Goal: Task Accomplishment & Management: Complete application form

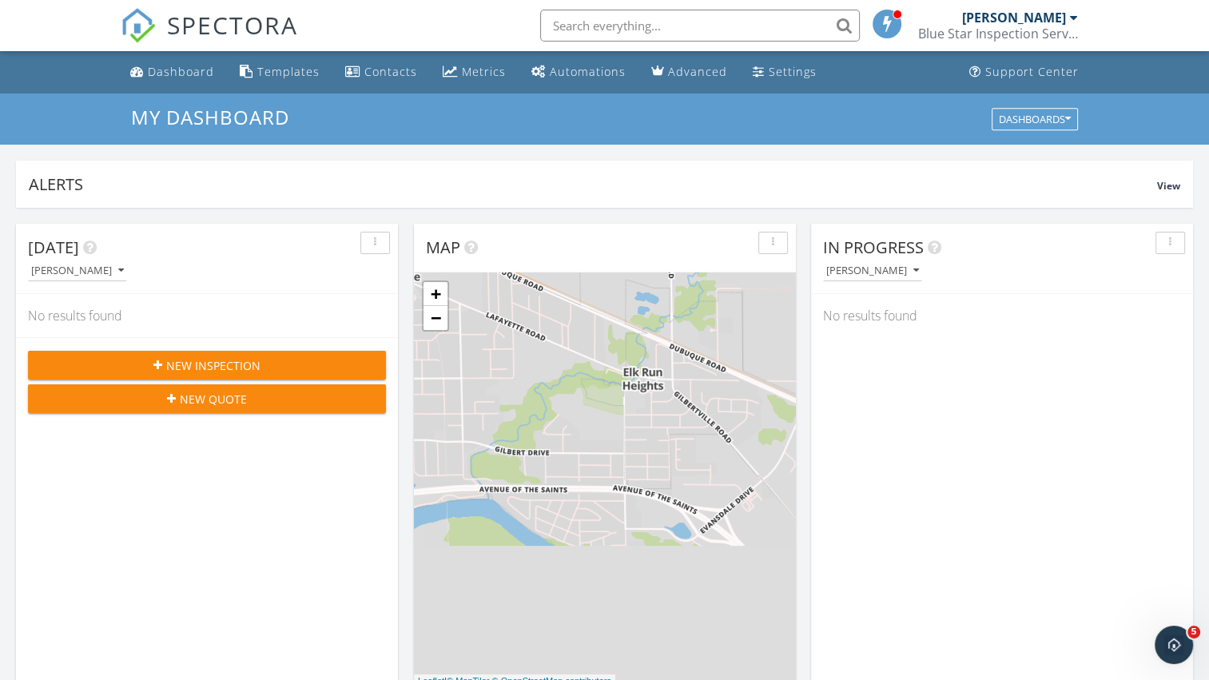
click at [281, 363] on div "New Inspection" at bounding box center [207, 365] width 332 height 17
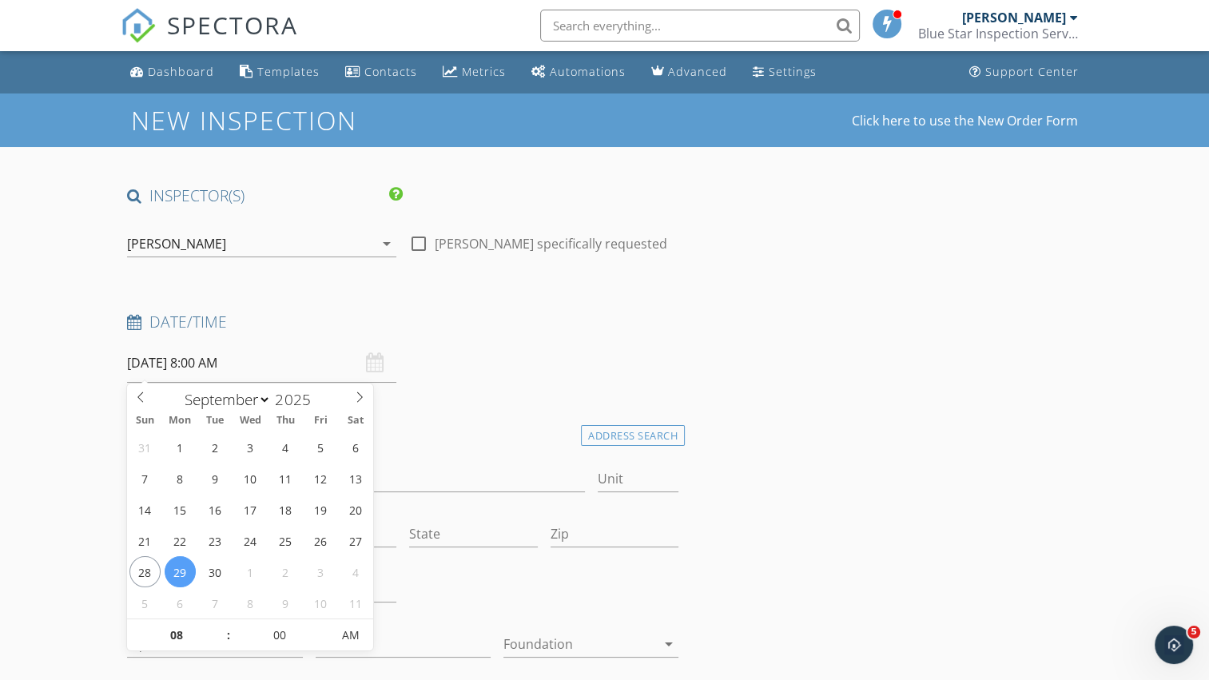
click at [281, 363] on input "[DATE] 8:00 AM" at bounding box center [261, 363] width 269 height 39
type input "09"
type input "[DATE] 9:00 AM"
click at [221, 630] on span at bounding box center [219, 627] width 11 height 16
type input "10"
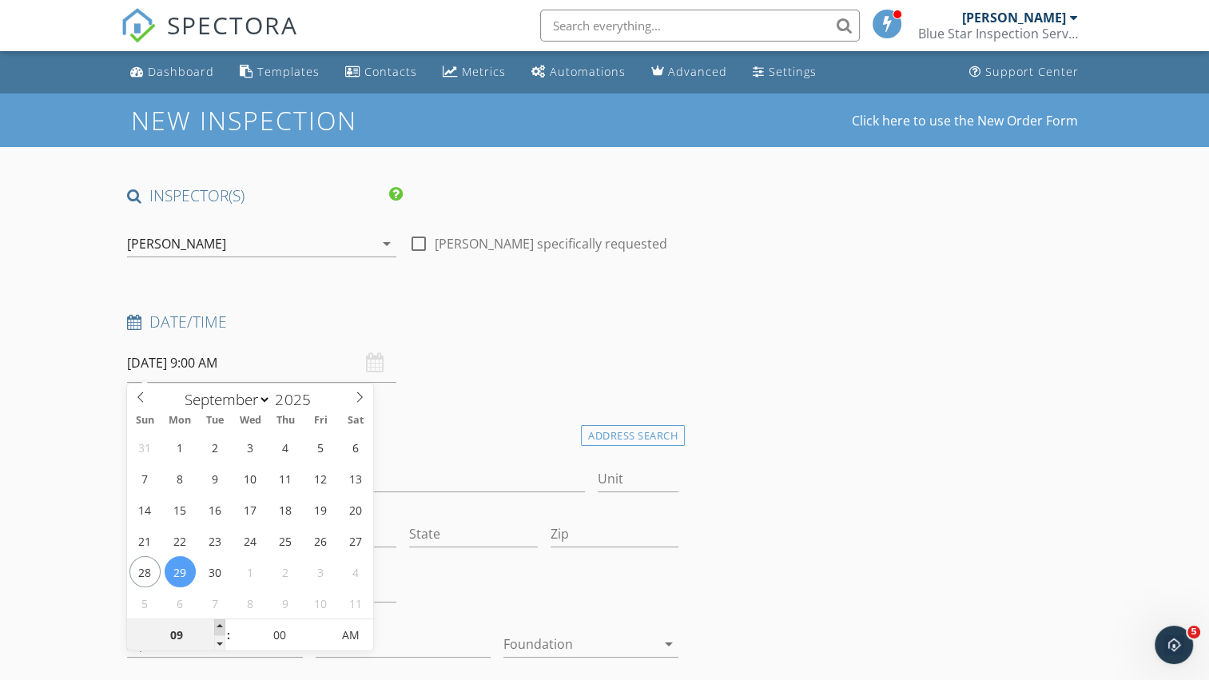
type input "[DATE] 10:00 AM"
click at [221, 630] on span at bounding box center [219, 627] width 11 height 16
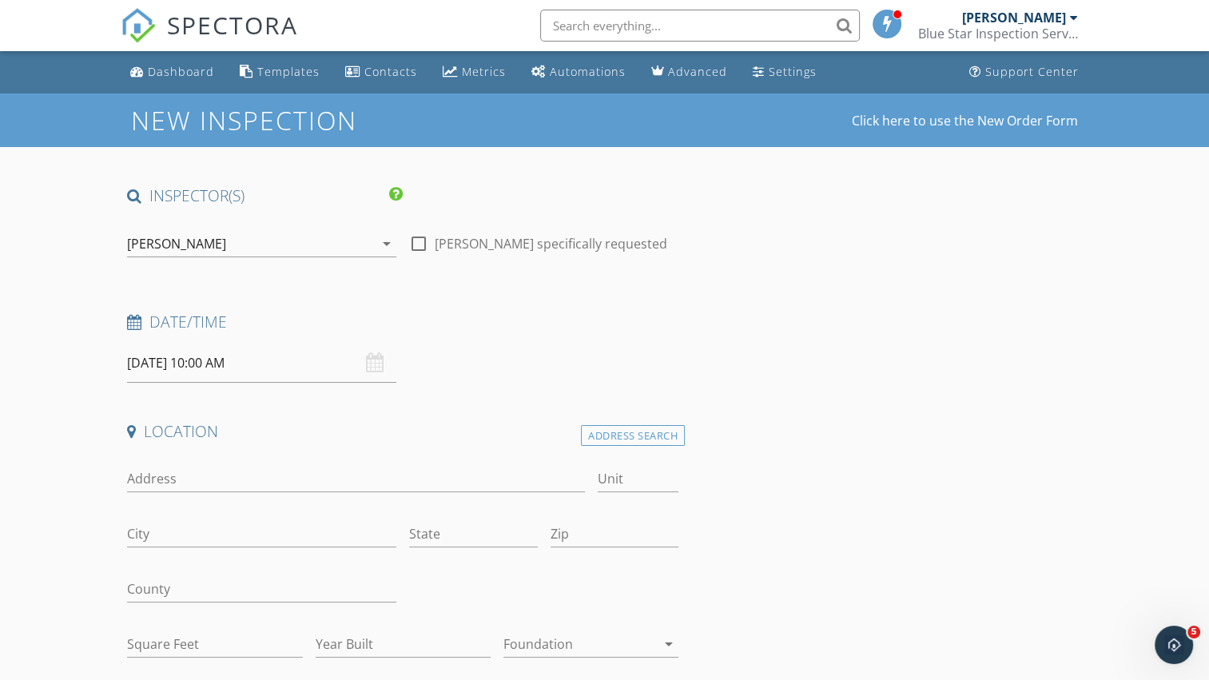
click at [275, 488] on input "Address" at bounding box center [355, 479] width 457 height 26
type input "2920 McCain"
click at [278, 534] on input "City" at bounding box center [261, 534] width 269 height 26
type input "cedar"
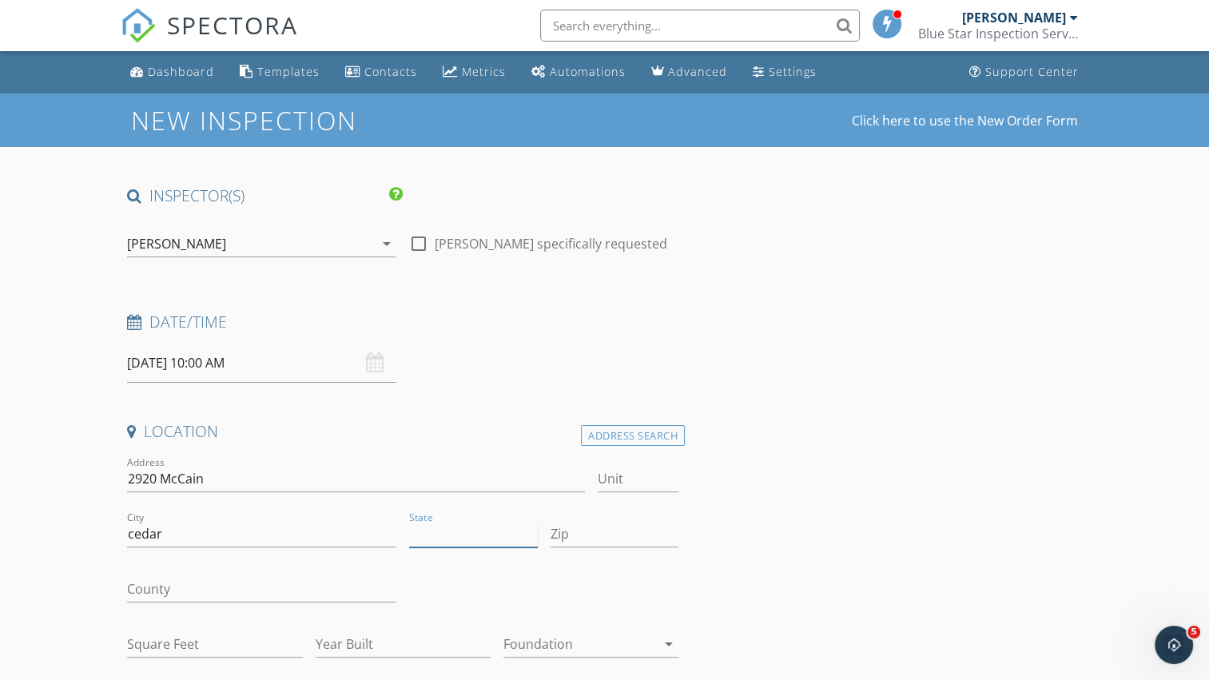
click at [433, 539] on input "State" at bounding box center [473, 534] width 129 height 26
type input "IA."
click at [354, 599] on input "County" at bounding box center [261, 589] width 269 height 26
type input "Black Hawk"
click at [583, 533] on input "Zip" at bounding box center [615, 534] width 129 height 26
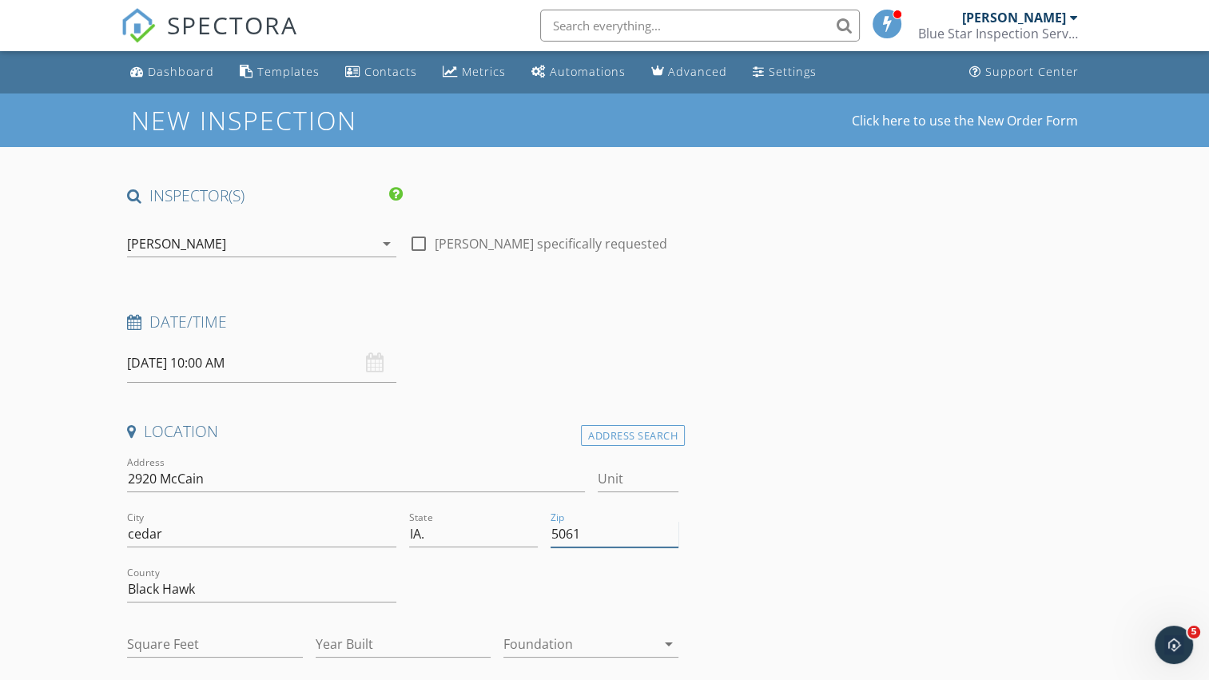
type input "50613"
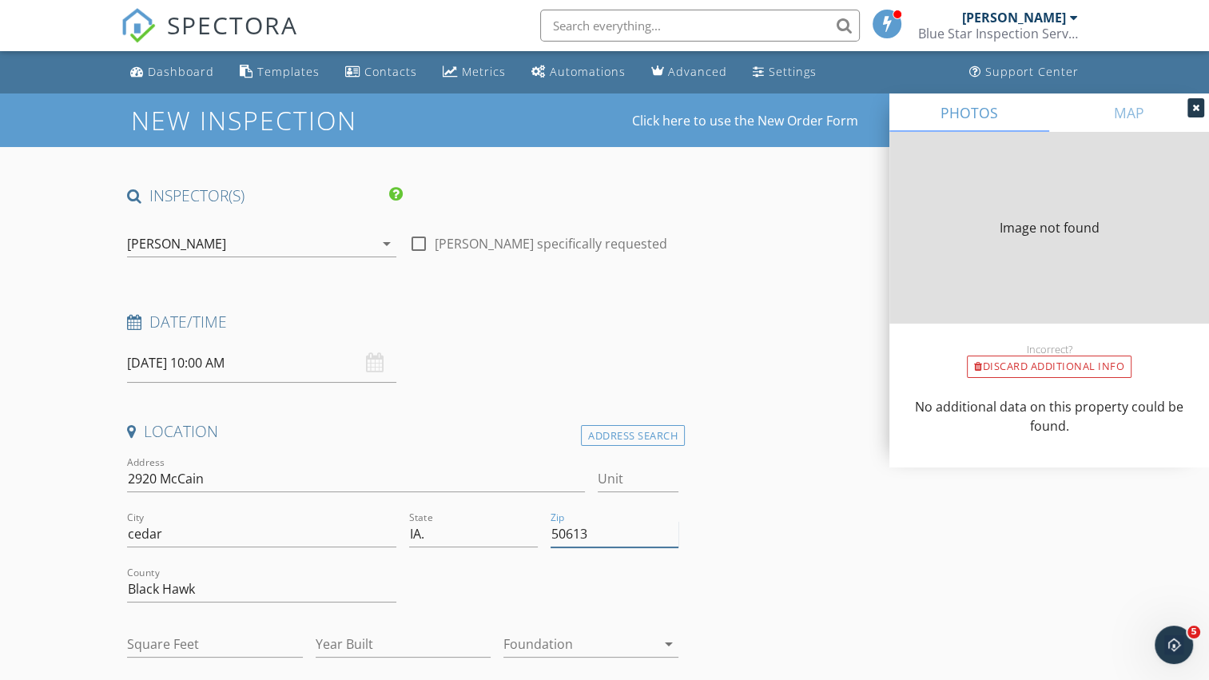
type input "1901"
type input "1977"
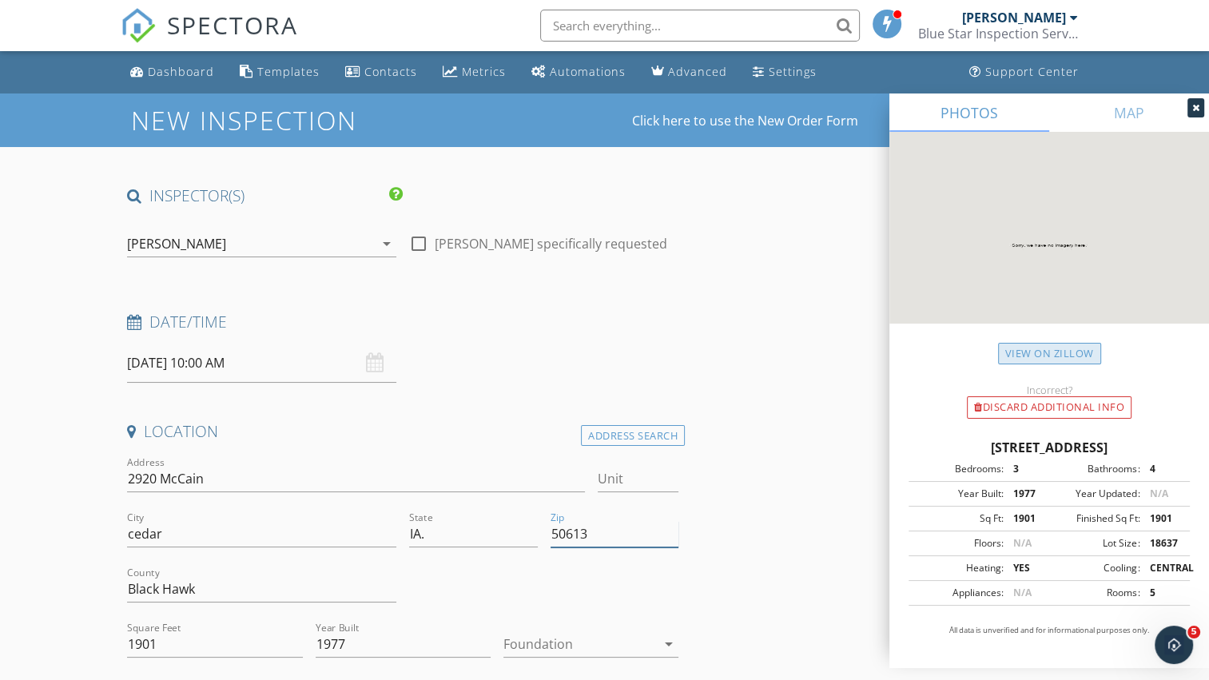
type input "50613"
click at [1067, 353] on link "View on Zillow" at bounding box center [1049, 354] width 103 height 22
click at [173, 532] on input "cedar" at bounding box center [261, 534] width 269 height 26
type input "[GEOGRAPHIC_DATA]"
click at [430, 537] on input "IA." at bounding box center [473, 534] width 129 height 26
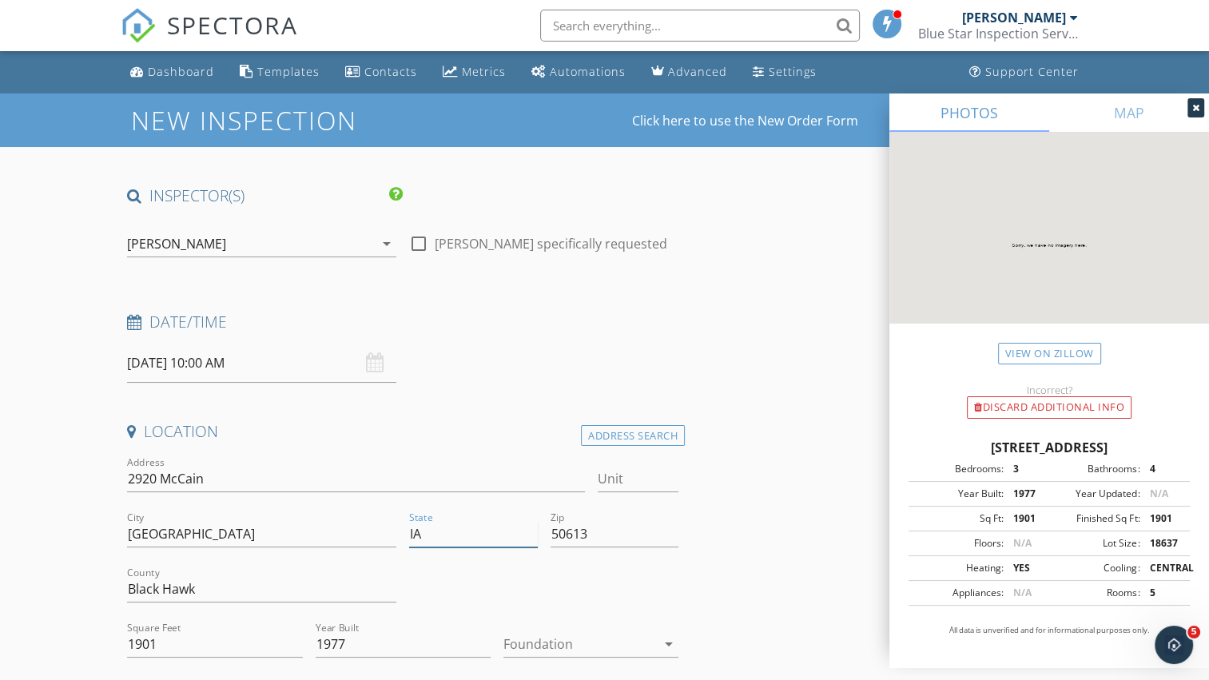
type input "IA"
click at [673, 643] on icon "arrow_drop_down" at bounding box center [668, 644] width 19 height 19
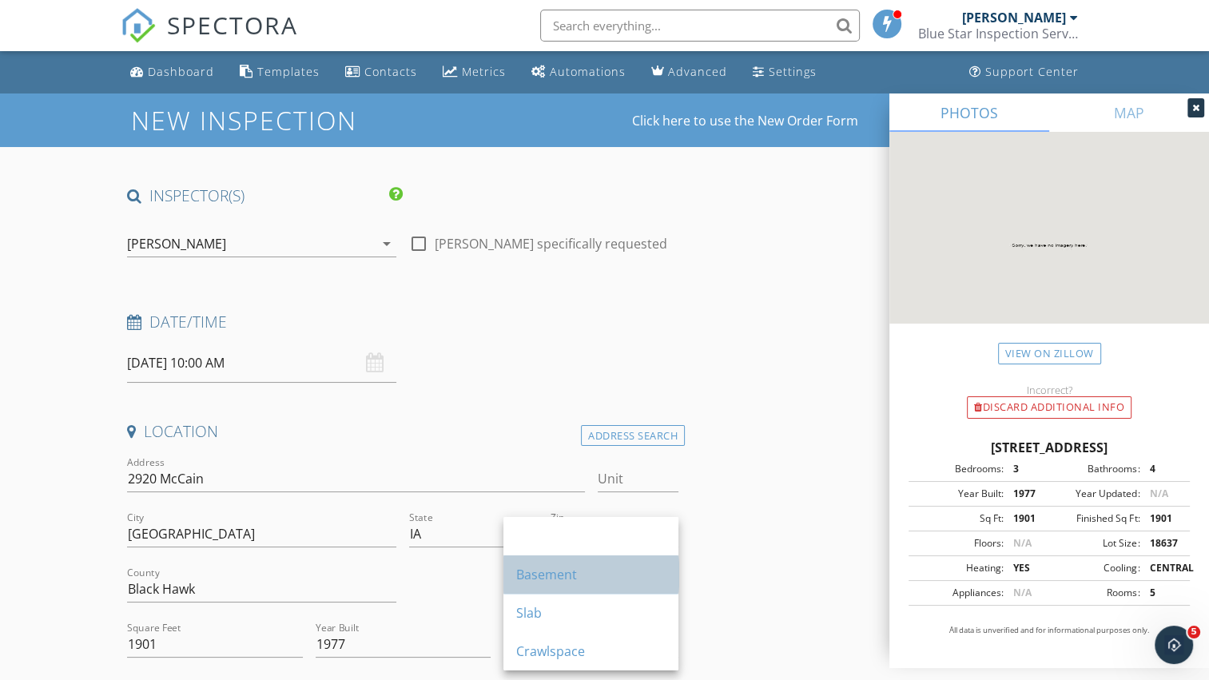
click at [597, 579] on div "Basement" at bounding box center [590, 574] width 149 height 19
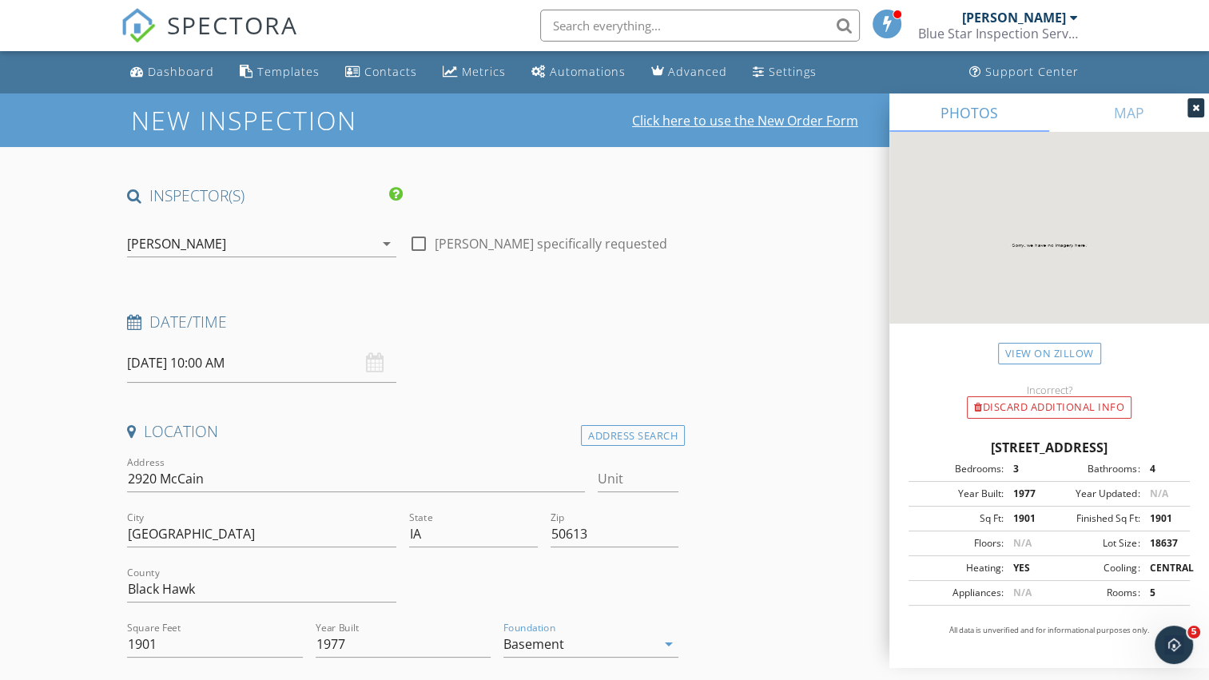
click at [670, 117] on link "Click here to use the New Order Form" at bounding box center [745, 120] width 226 height 13
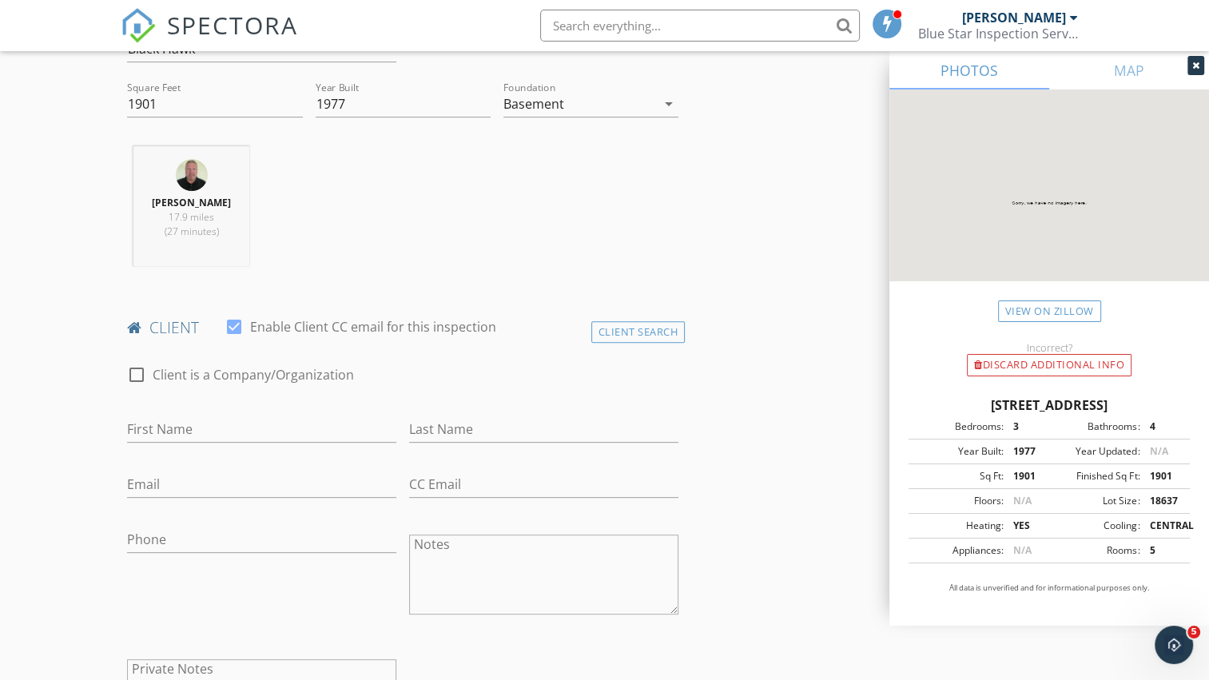
scroll to position [559, 0]
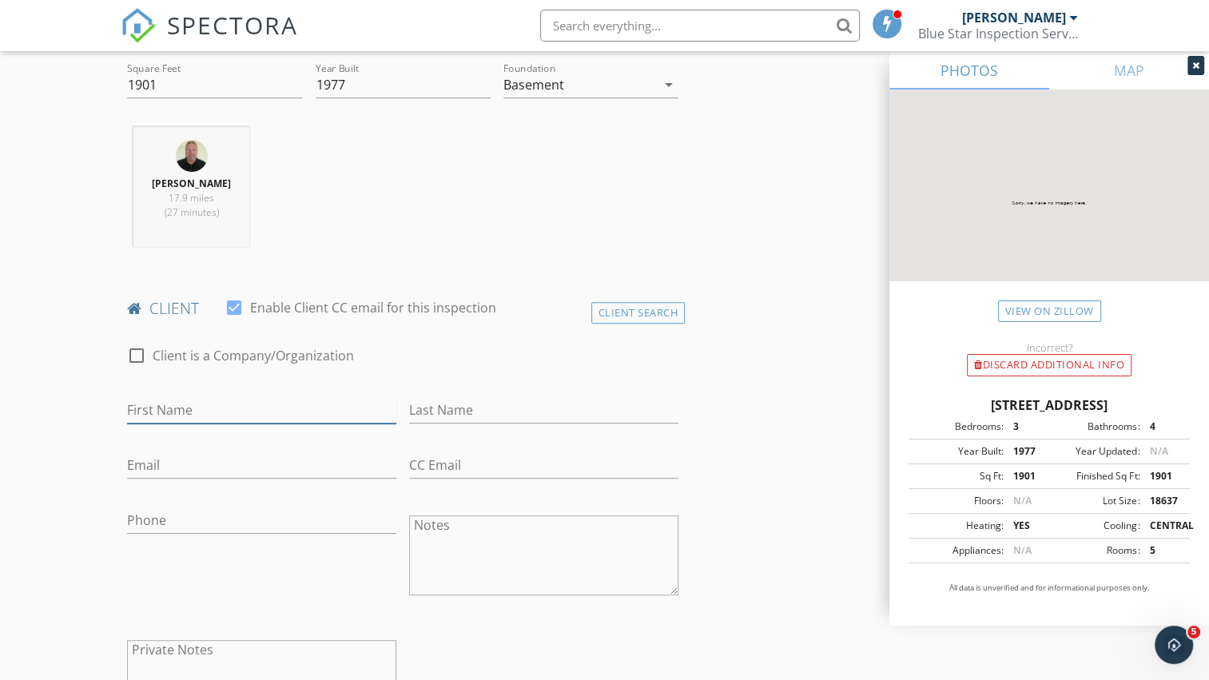
click at [335, 413] on input "First Name" at bounding box center [261, 410] width 269 height 26
type input "[PERSON_NAME]"
click at [558, 419] on input "Last Name" at bounding box center [543, 410] width 269 height 26
type input "[PERSON_NAME]"
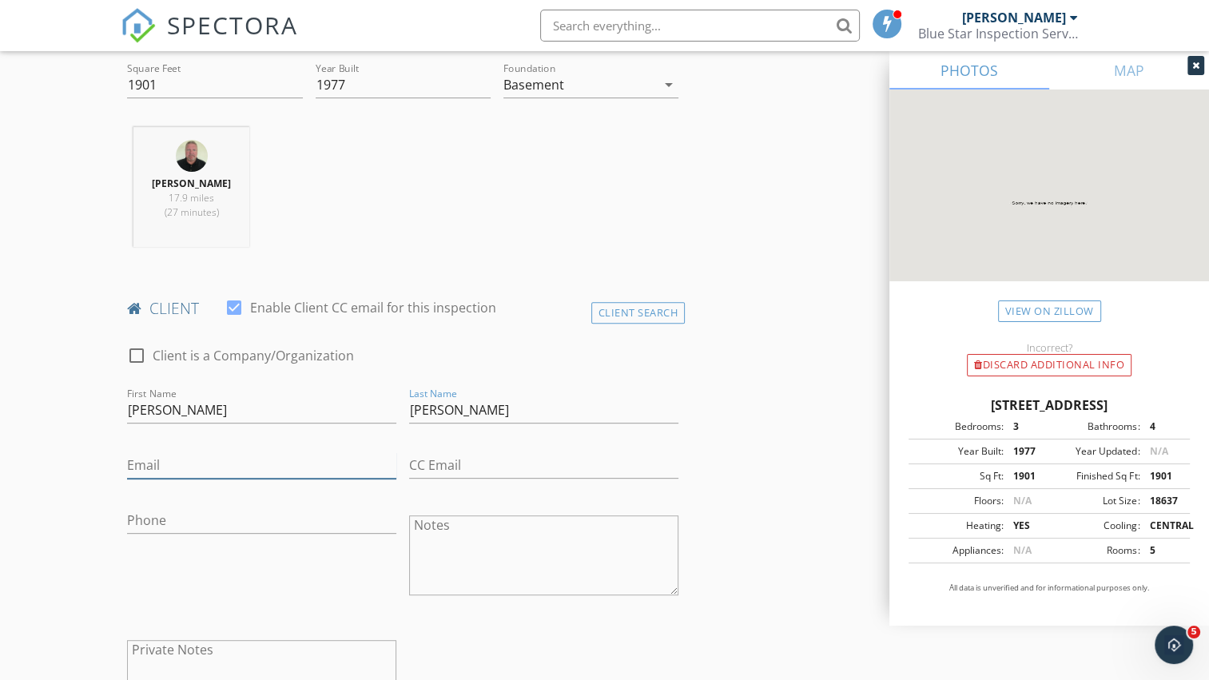
click at [325, 470] on input "Email" at bounding box center [261, 465] width 269 height 26
type input "[EMAIL_ADDRESS][DOMAIN_NAME]"
click at [299, 528] on input "Phone" at bounding box center [261, 521] width 269 height 26
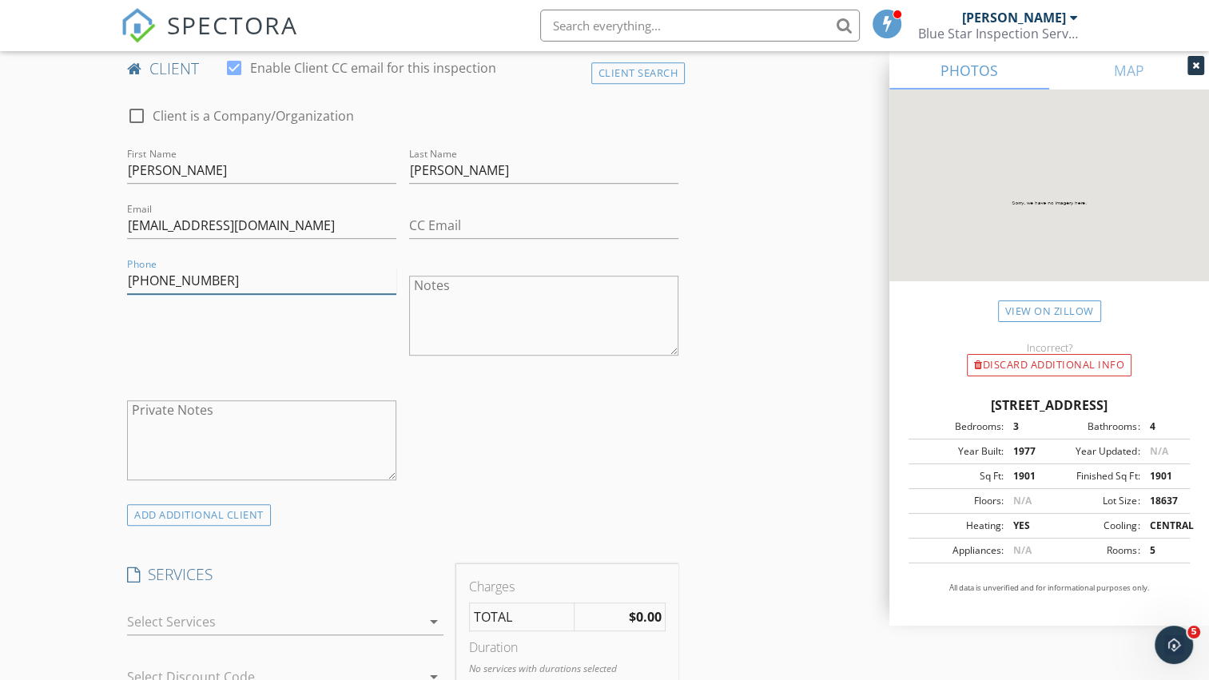
scroll to position [959, 0]
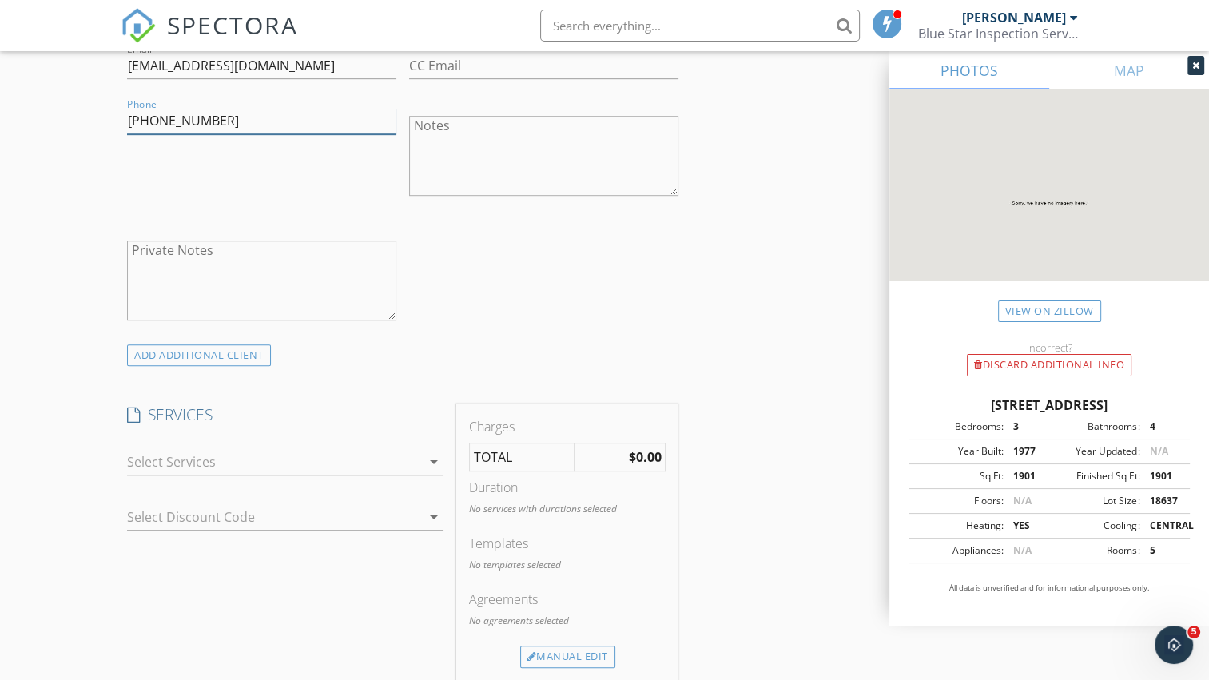
type input "[PHONE_NUMBER]"
click at [326, 457] on div at bounding box center [274, 462] width 294 height 26
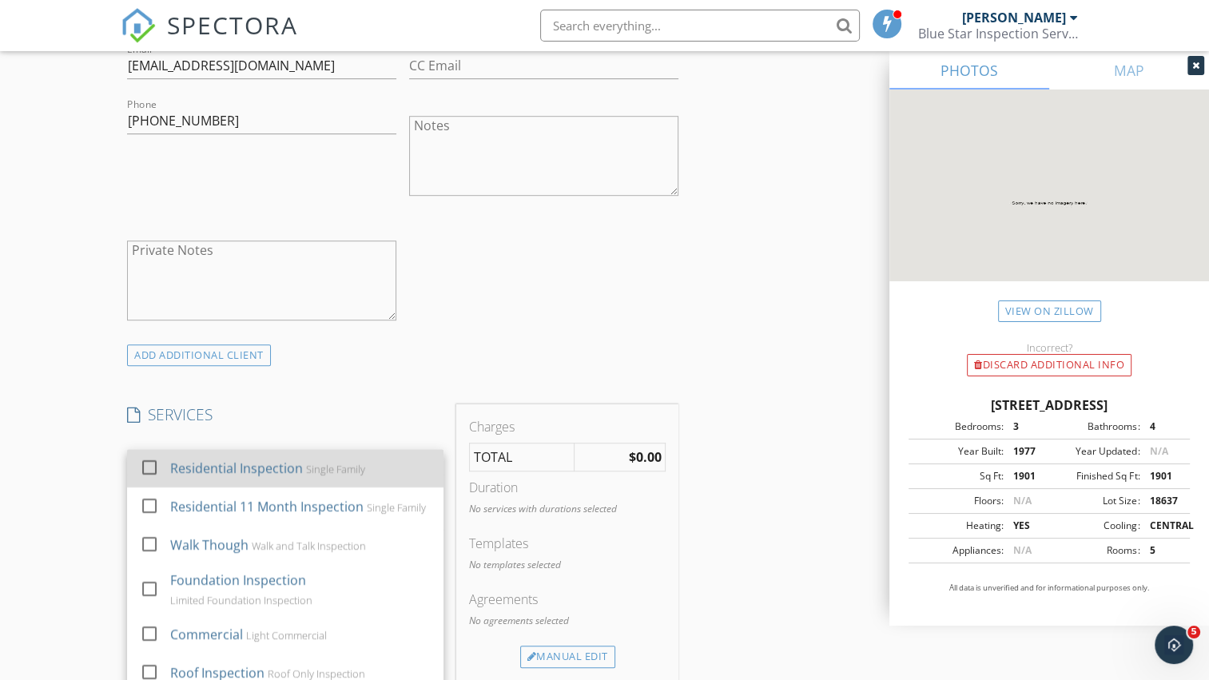
click at [143, 466] on div at bounding box center [149, 467] width 27 height 27
checkbox input "true"
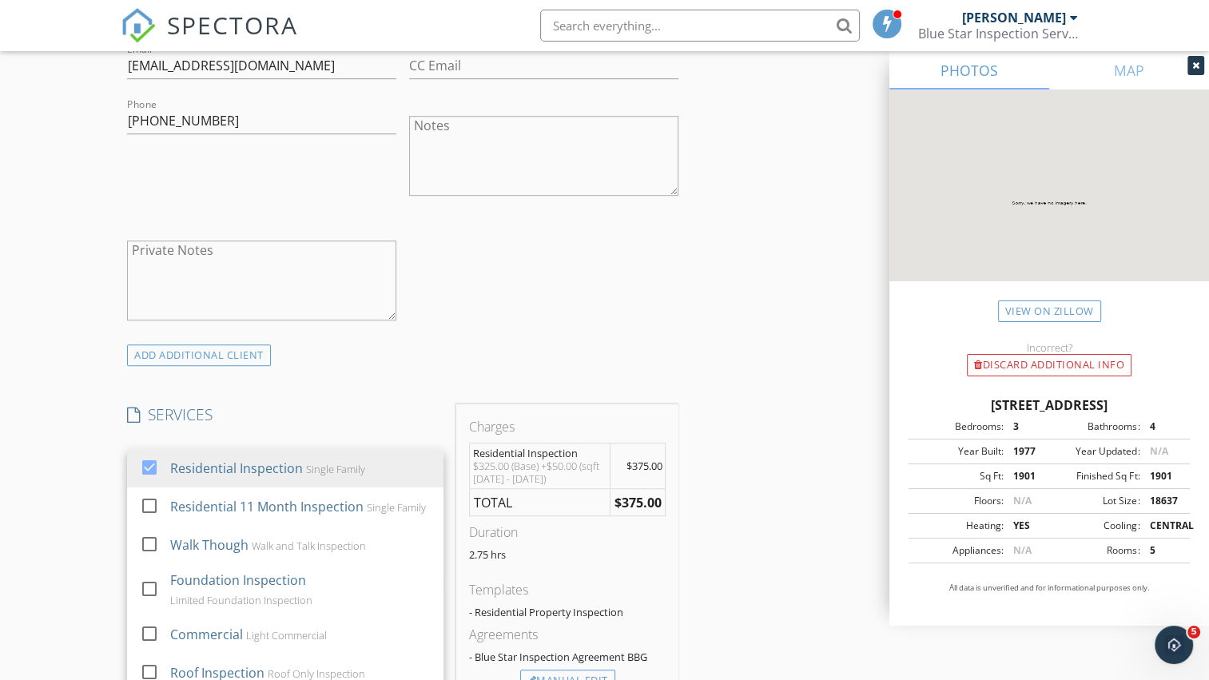
scroll to position [1039, 0]
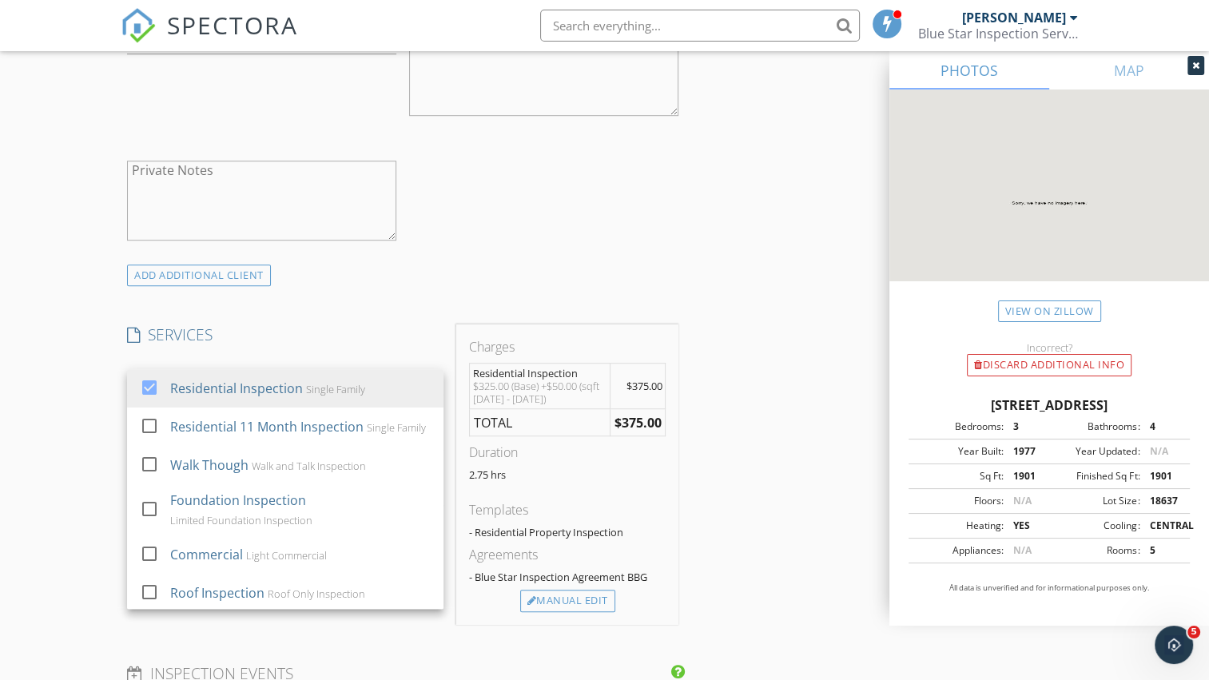
click at [361, 311] on div "INSPECTOR(S) check_box [PERSON_NAME] PRIMARY [PERSON_NAME] arrow_drop_down chec…" at bounding box center [403, 484] width 564 height 2676
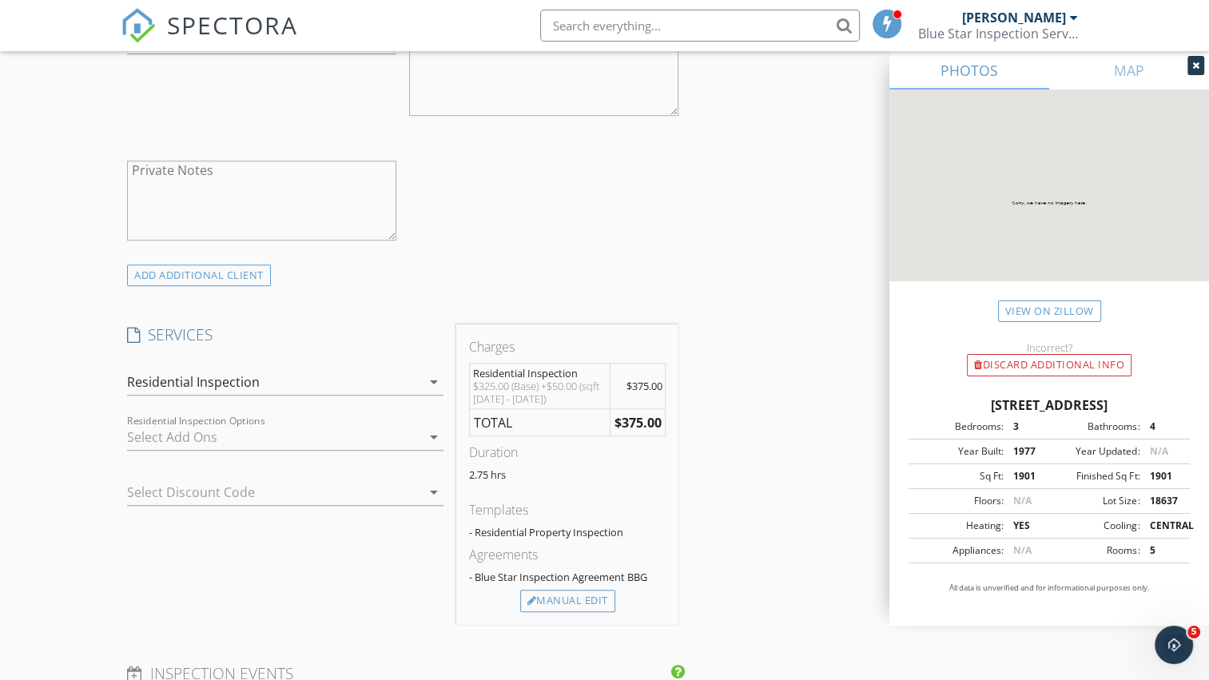
click at [330, 439] on div at bounding box center [274, 437] width 294 height 26
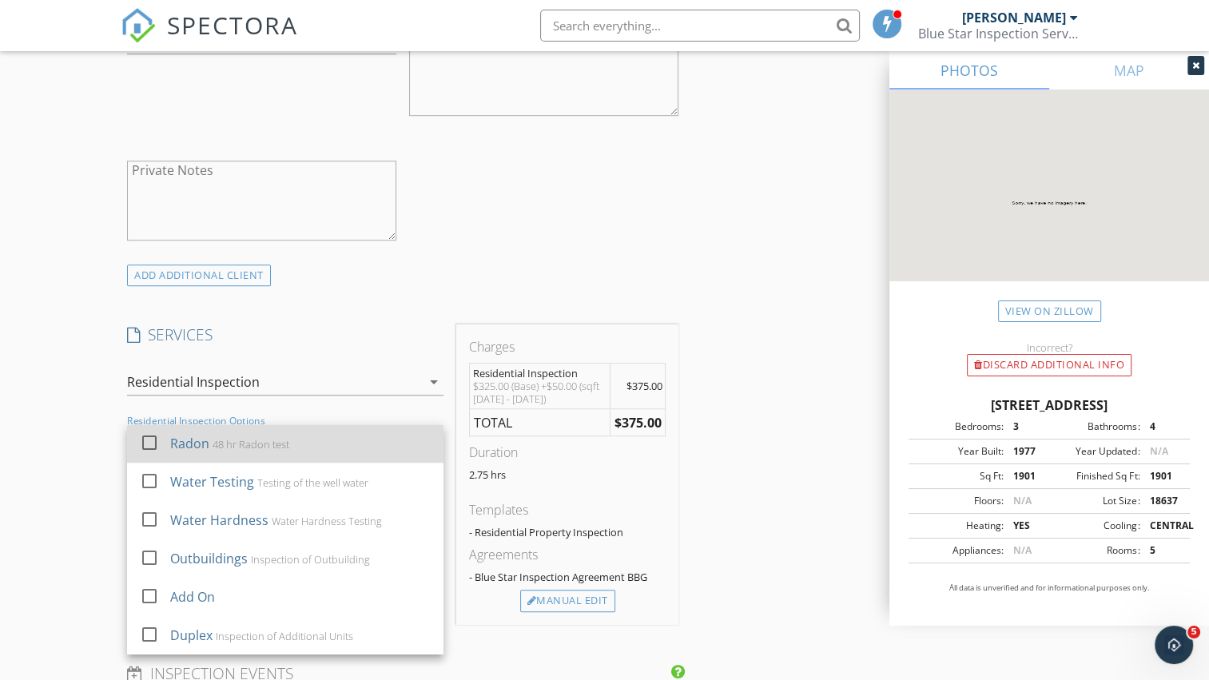
click at [139, 447] on div at bounding box center [149, 442] width 27 height 27
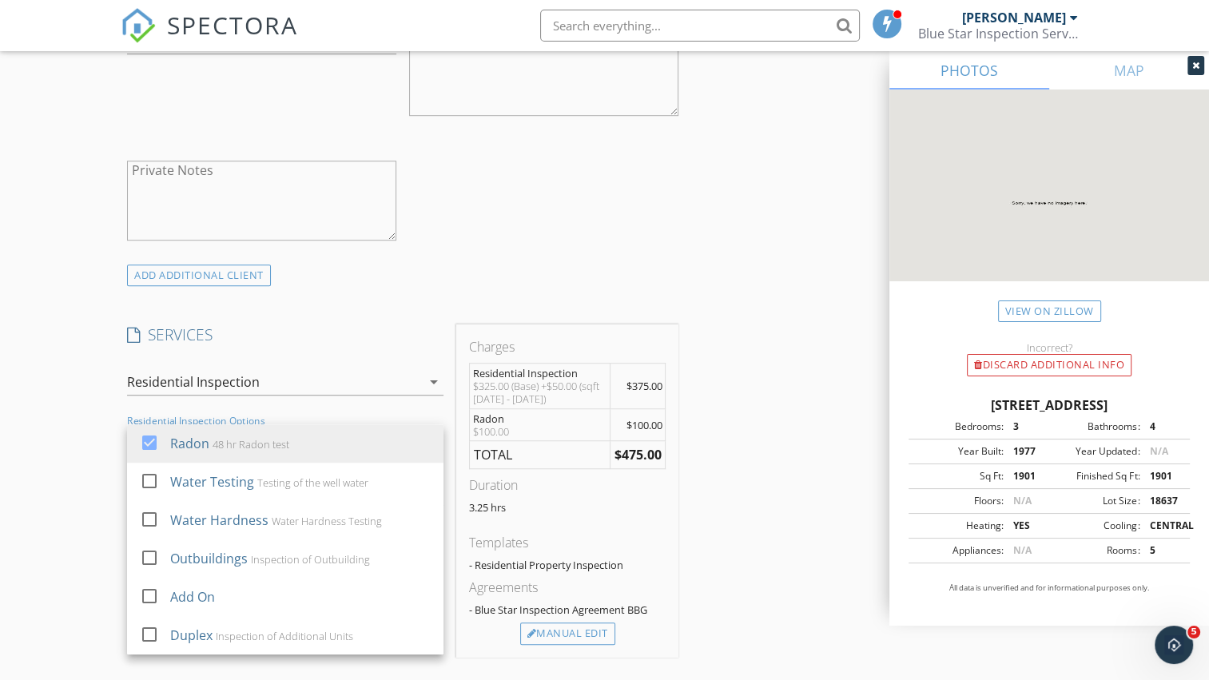
click at [400, 311] on div "INSPECTOR(S) check_box [PERSON_NAME] PRIMARY [PERSON_NAME] arrow_drop_down chec…" at bounding box center [403, 500] width 564 height 2709
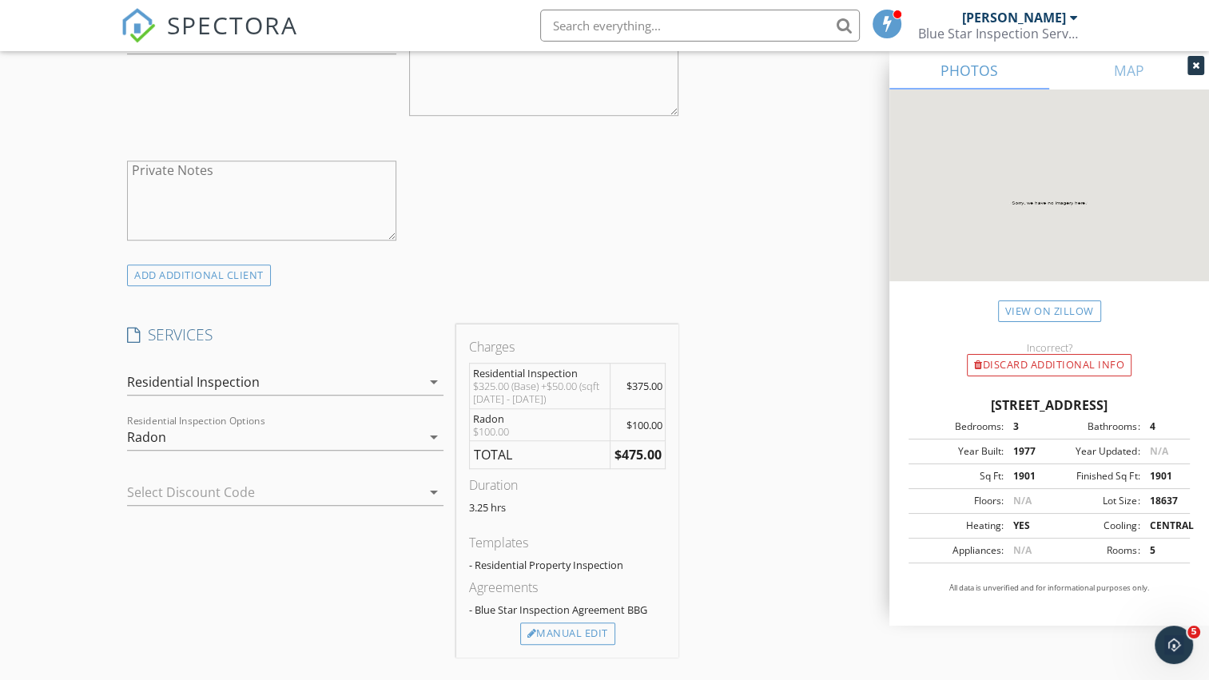
click at [353, 486] on div at bounding box center [263, 493] width 272 height 26
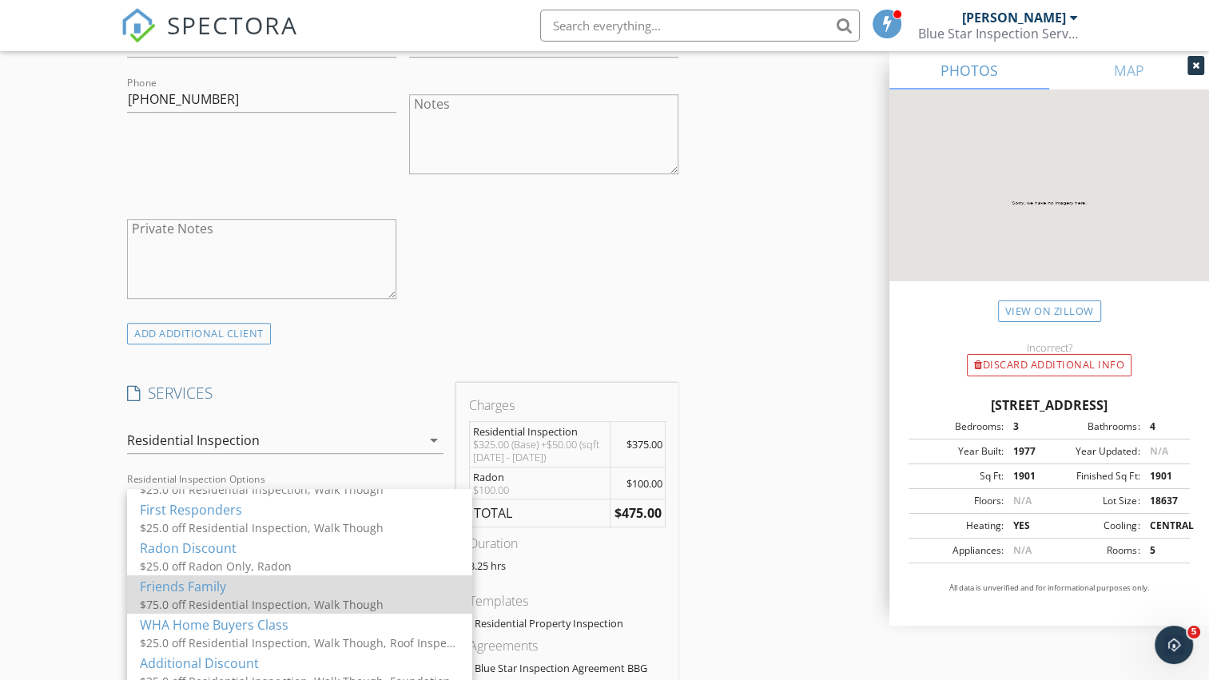
scroll to position [959, 0]
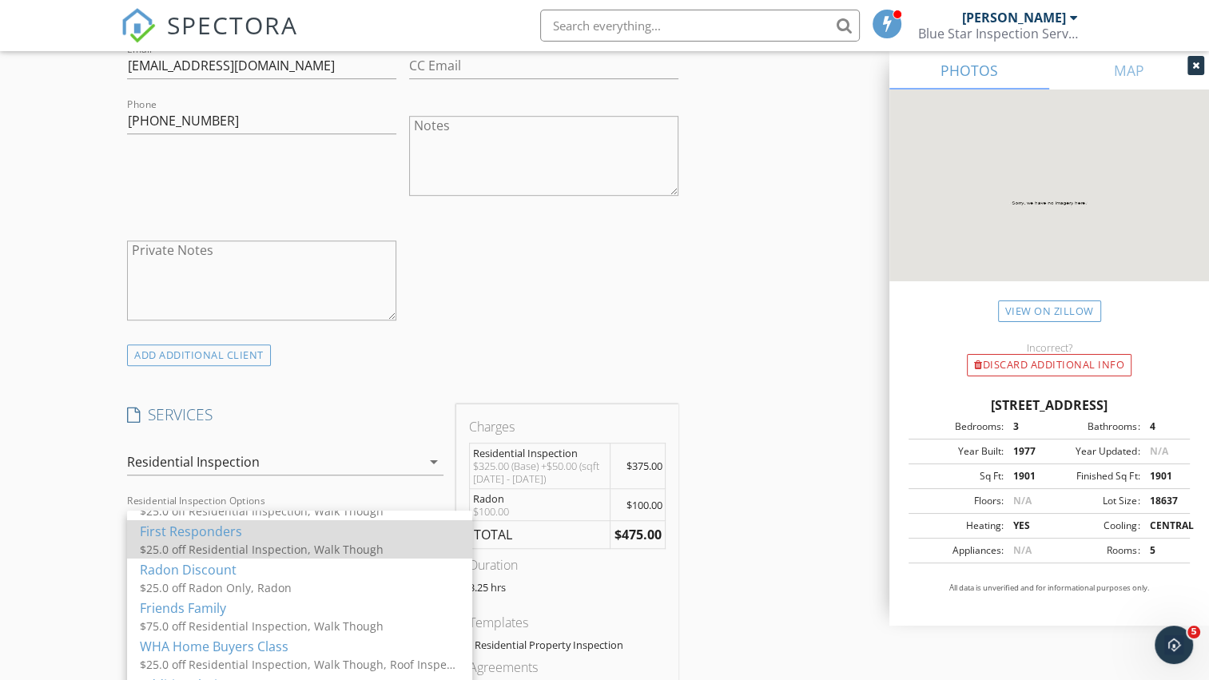
click at [160, 535] on div "First Responders" at bounding box center [300, 531] width 320 height 19
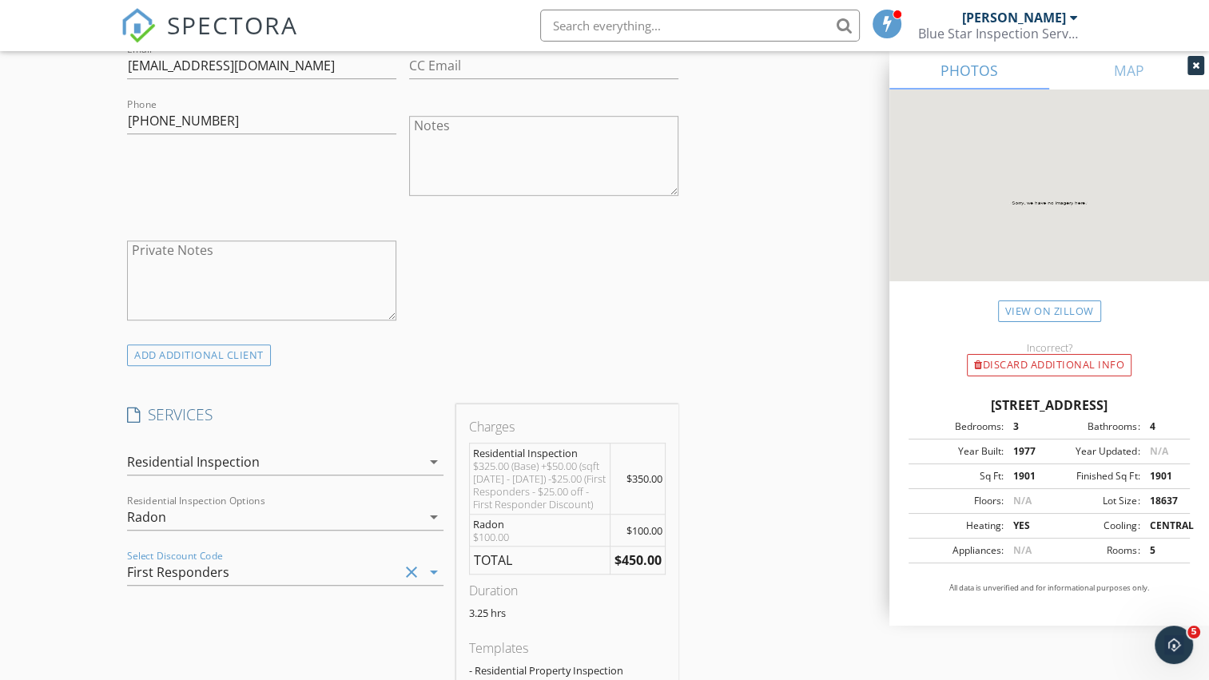
click at [385, 367] on div "INSPECTOR(S) check_box [PERSON_NAME] PRIMARY [PERSON_NAME] arrow_drop_down chec…" at bounding box center [403, 593] width 564 height 2734
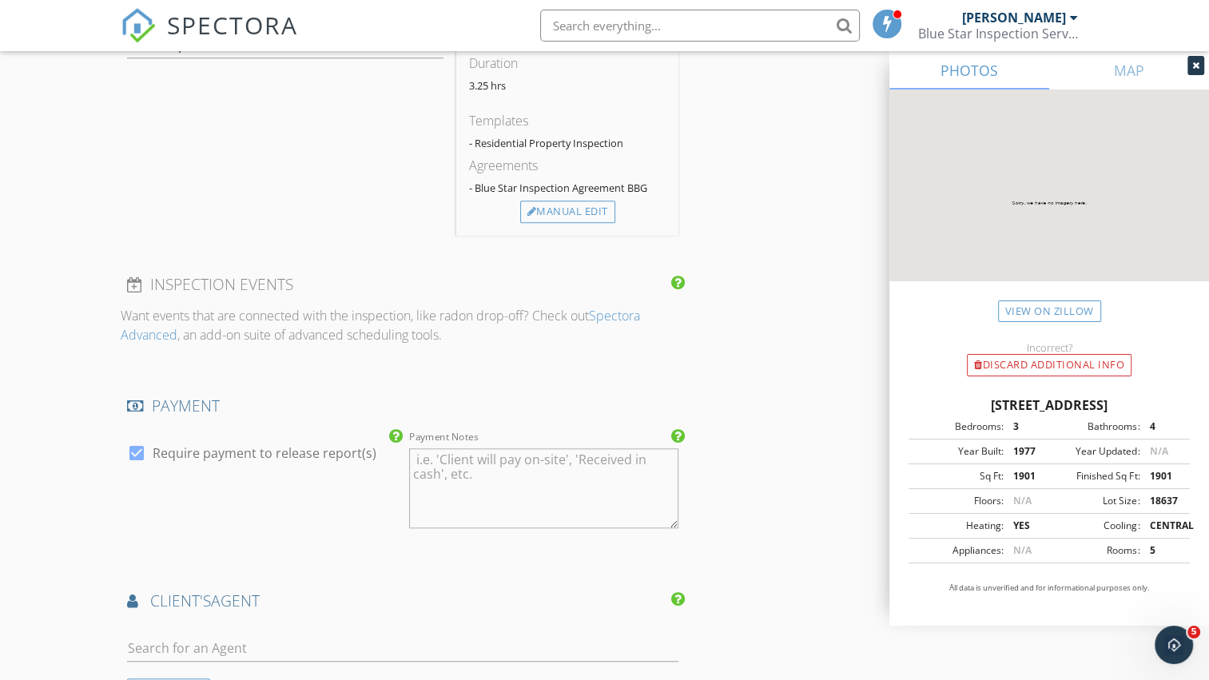
scroll to position [1519, 0]
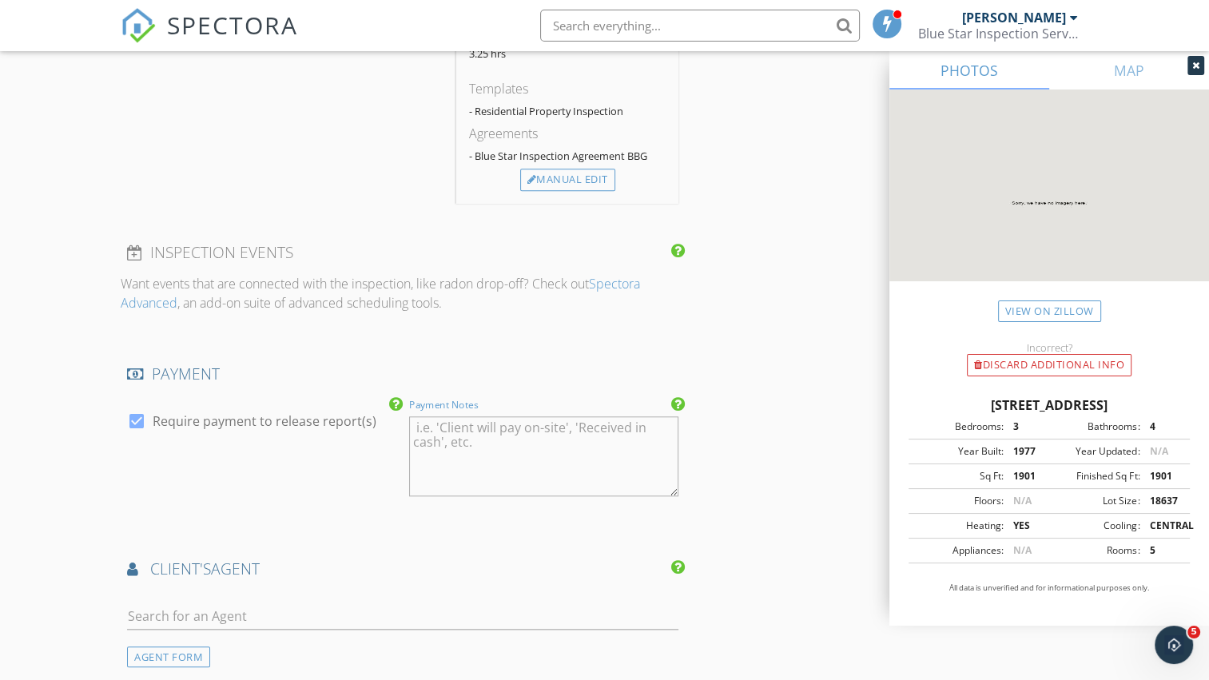
click at [416, 425] on textarea "Payment Notes" at bounding box center [543, 456] width 269 height 80
click at [416, 425] on textarea "lient will make arrangements to pay at the inspection or online." at bounding box center [543, 456] width 269 height 80
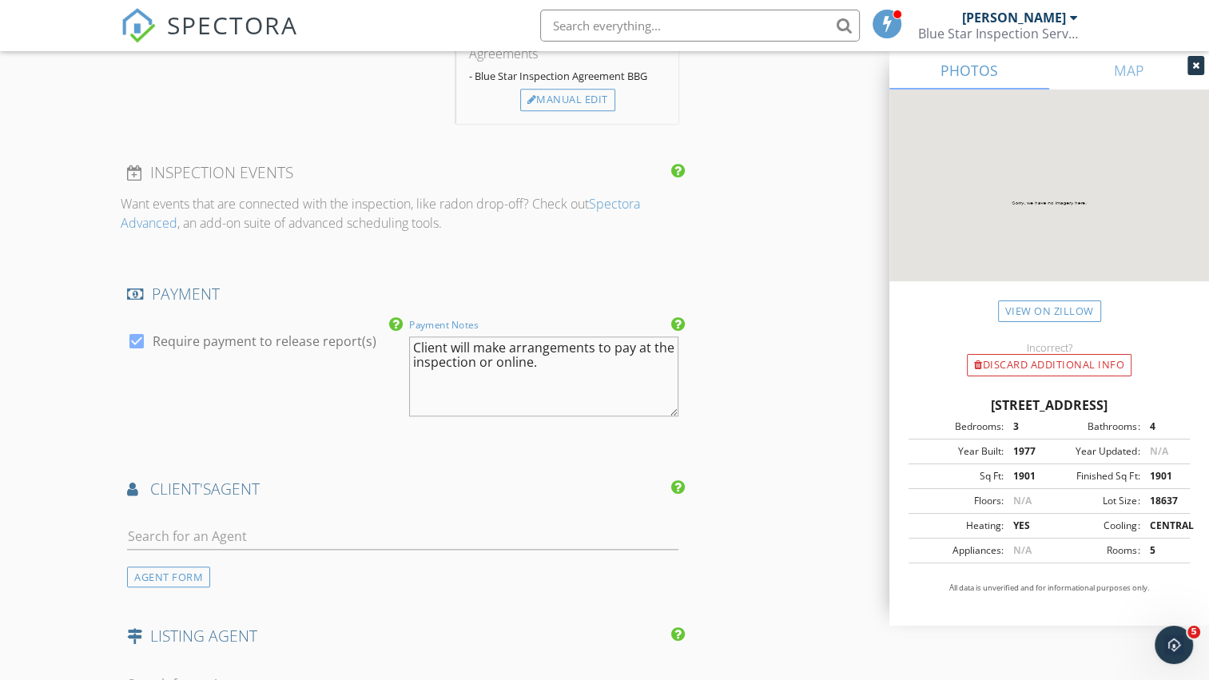
type textarea "Client will make arrangements to pay at the inspection or online."
click at [309, 537] on input "text" at bounding box center [402, 537] width 551 height 26
type input "[PERSON_NAME]"
click at [294, 569] on div "[PERSON_NAME]" at bounding box center [254, 565] width 162 height 19
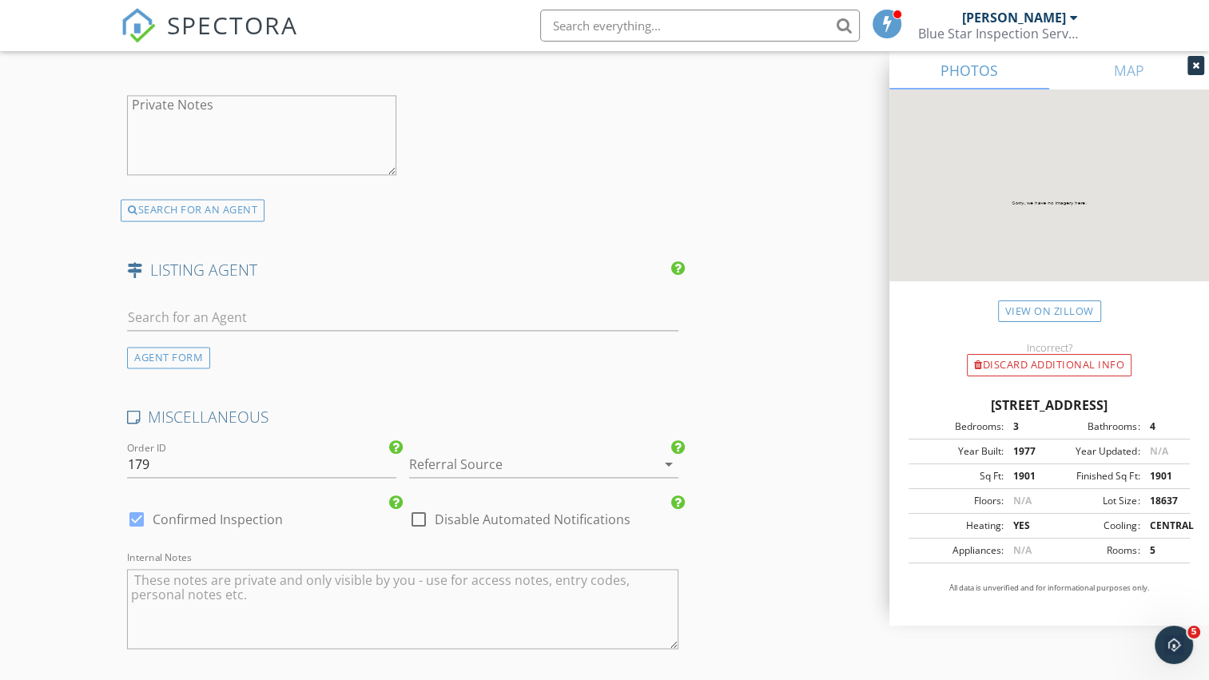
scroll to position [2398, 0]
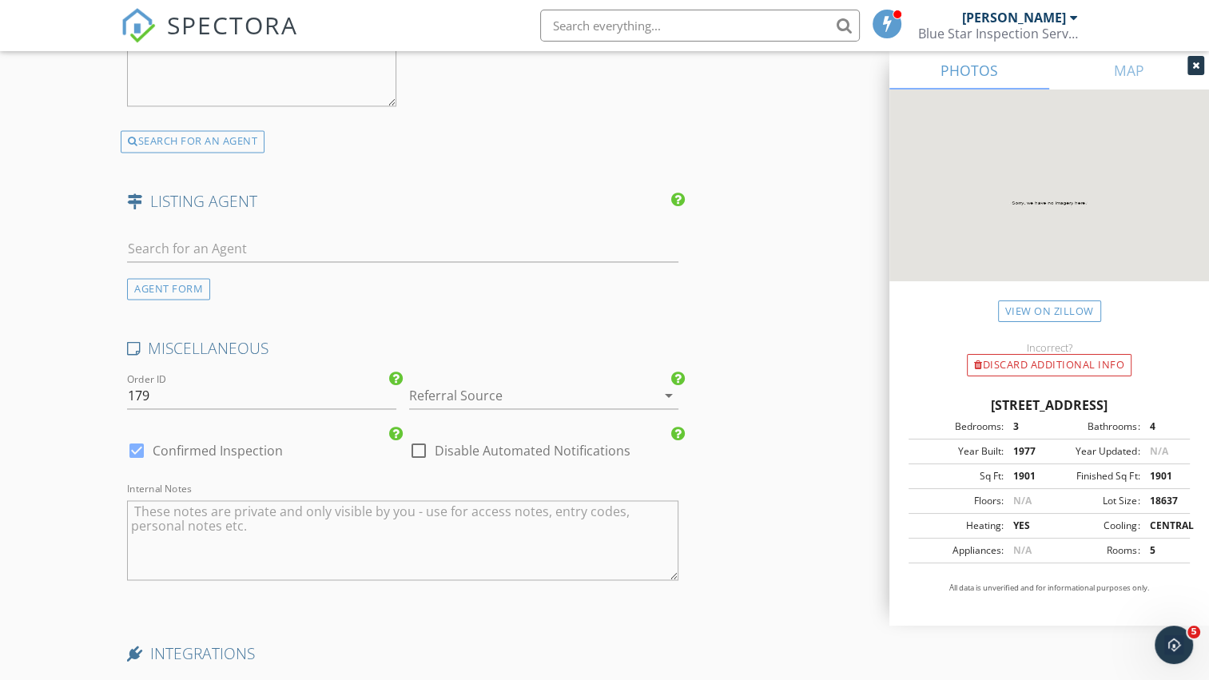
click at [583, 398] on div at bounding box center [521, 396] width 225 height 26
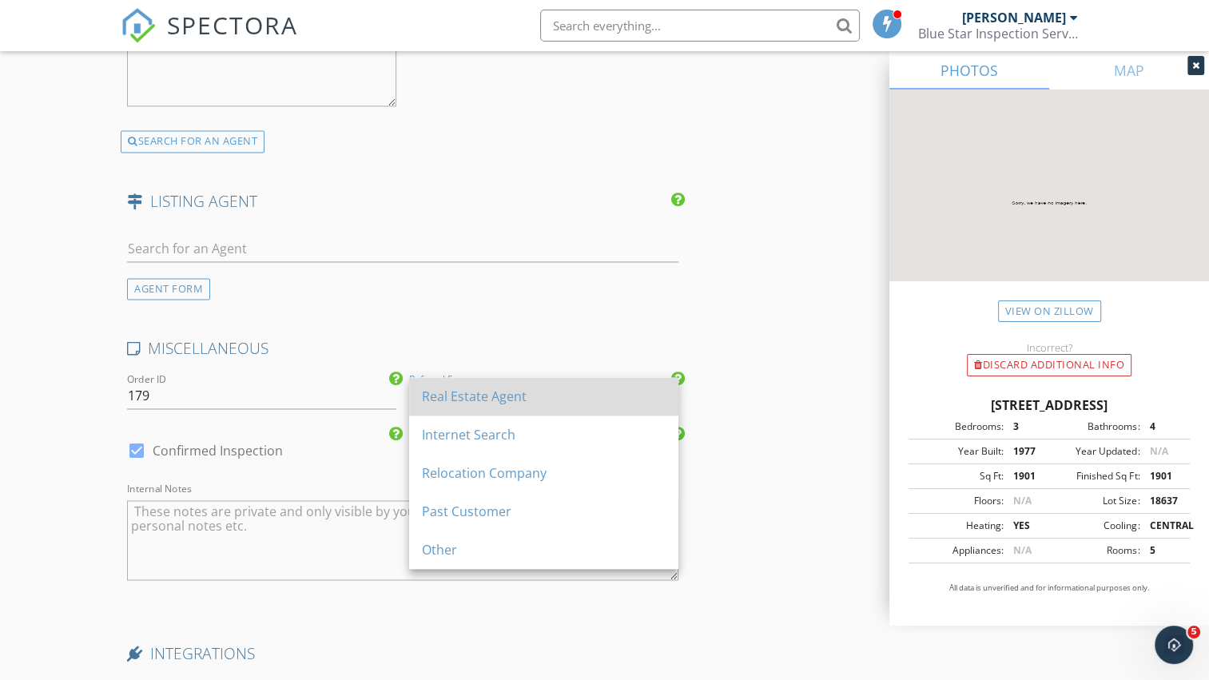
click at [494, 394] on div "Real Estate Agent" at bounding box center [544, 396] width 244 height 19
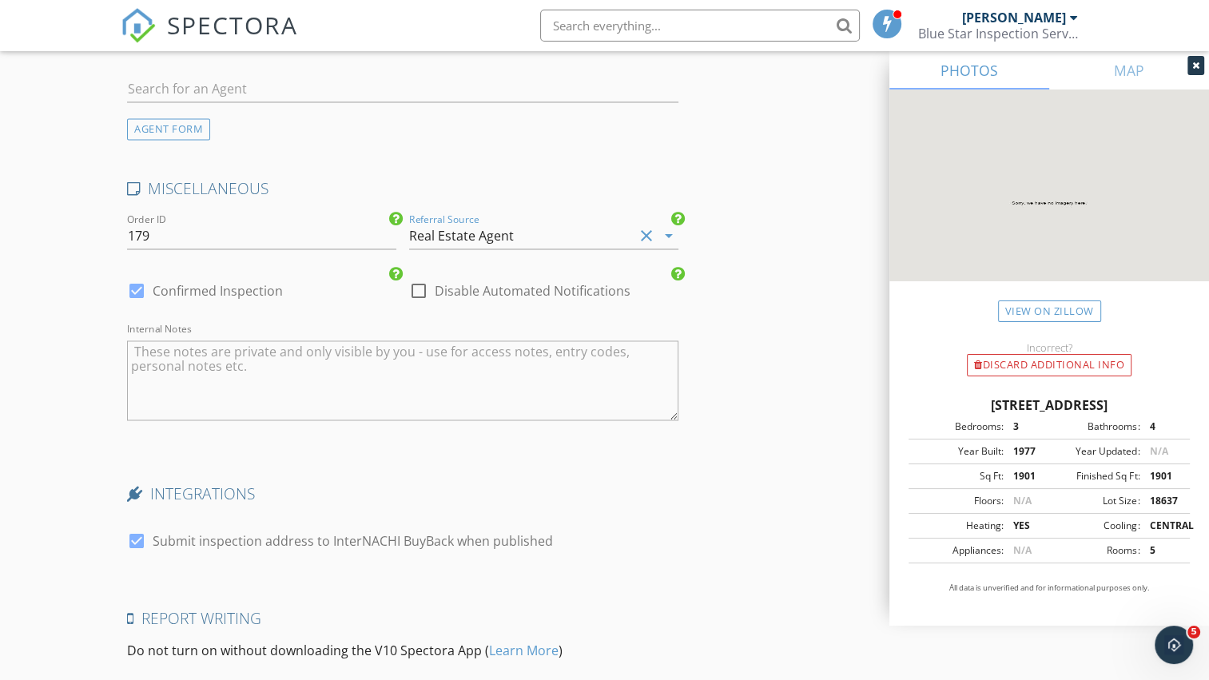
scroll to position [2717, 0]
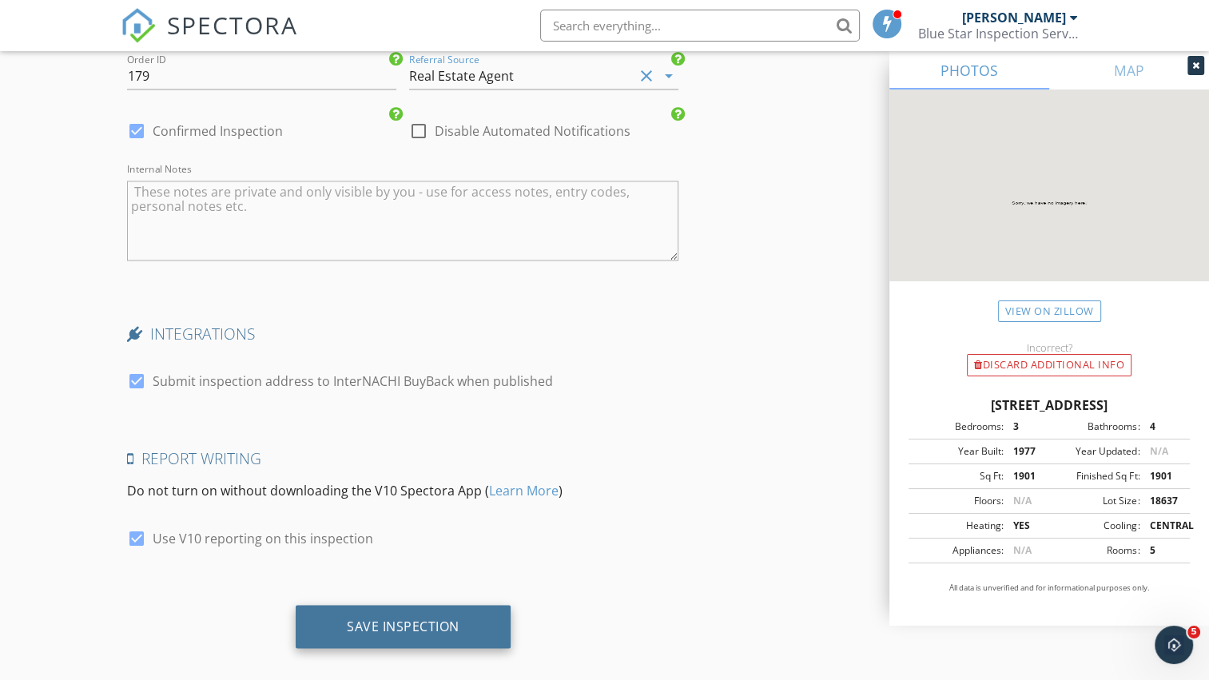
click at [423, 618] on div "Save Inspection" at bounding box center [403, 626] width 113 height 16
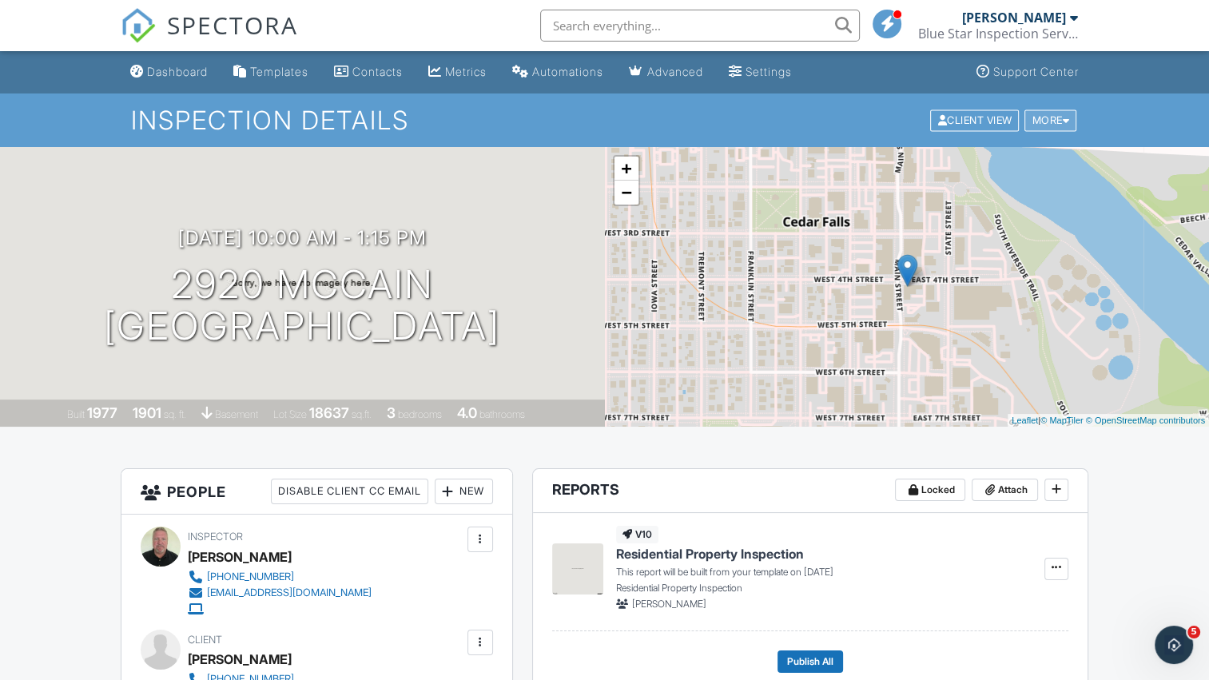
click at [1061, 118] on div "More" at bounding box center [1051, 120] width 52 height 22
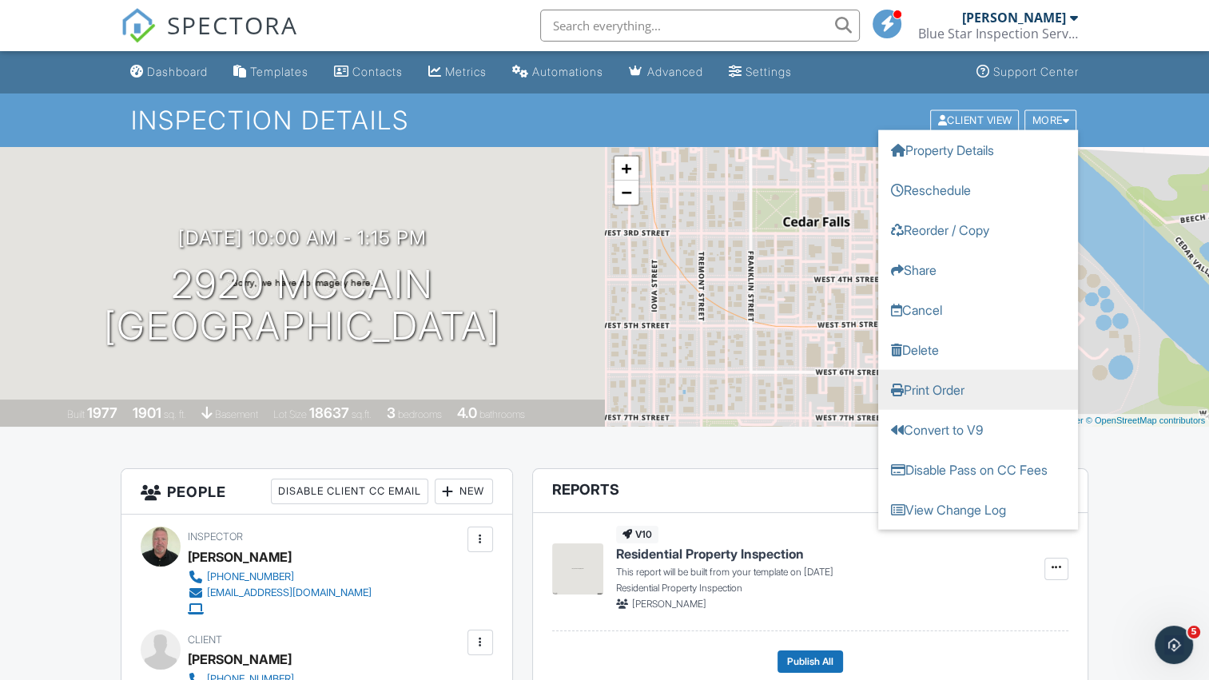
click at [946, 387] on link "Print Order" at bounding box center [978, 389] width 200 height 40
